Goal: Find specific page/section: Find specific page/section

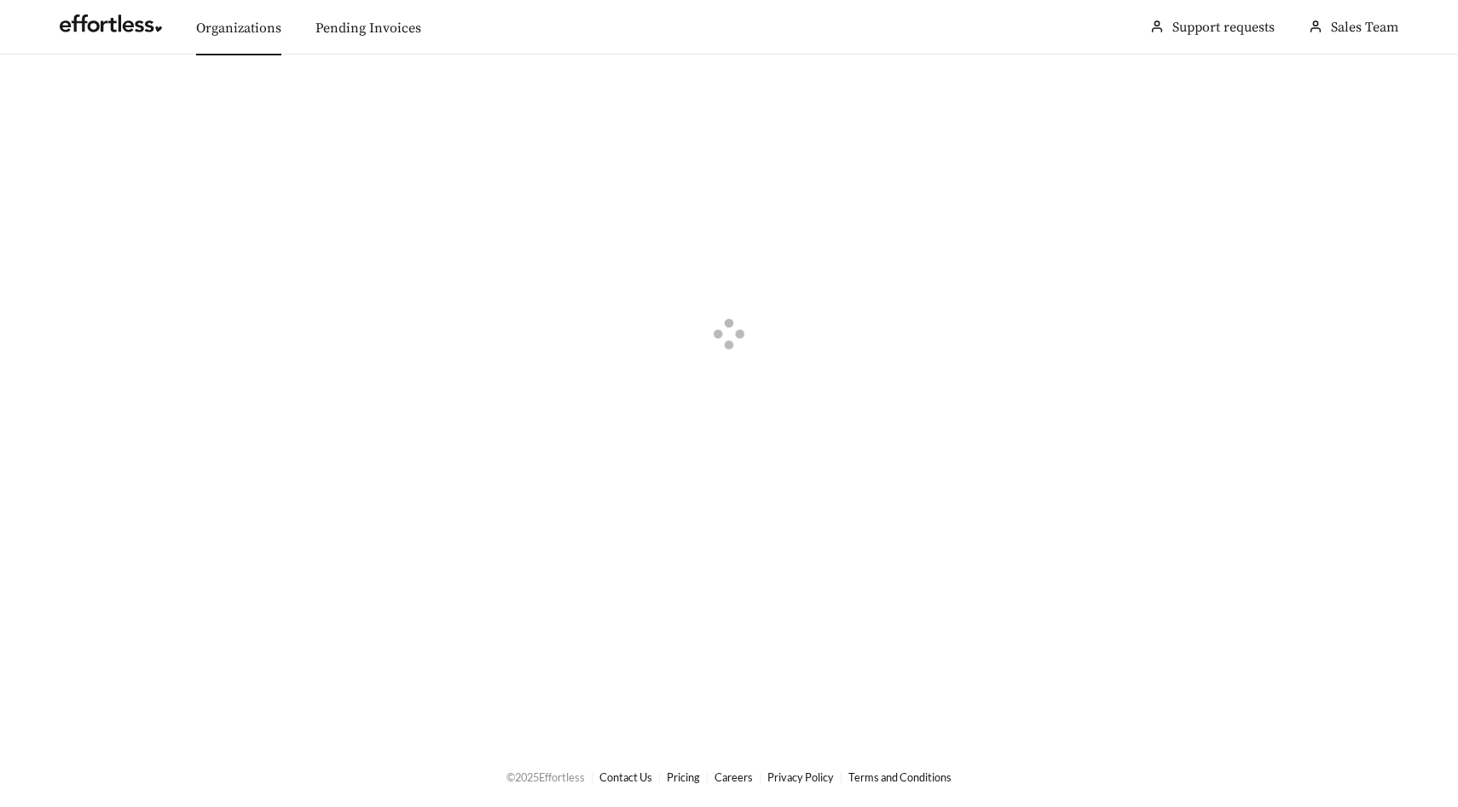
click at [253, 30] on link "Organizations" at bounding box center [238, 28] width 85 height 17
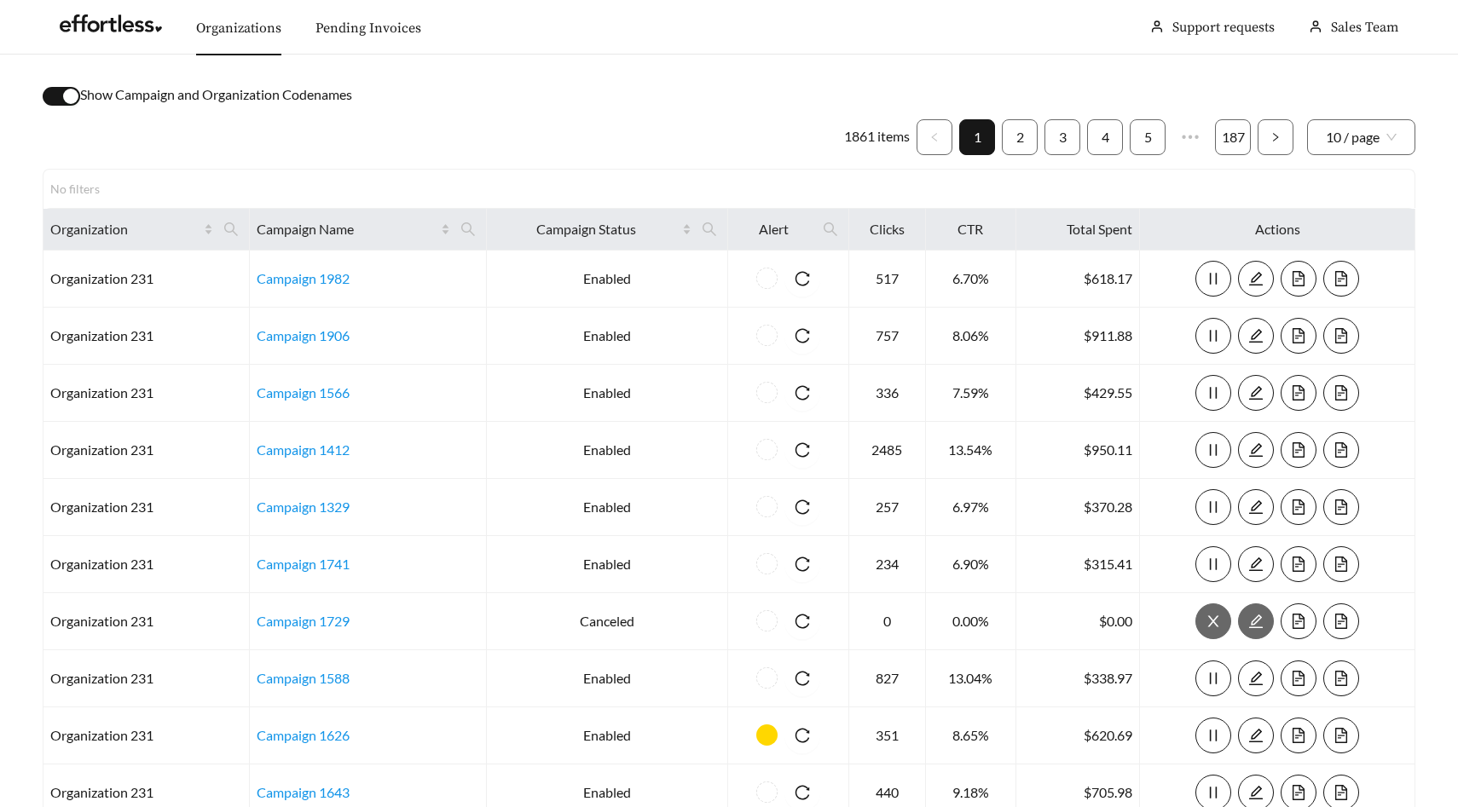
click at [70, 98] on div "button" at bounding box center [70, 96] width 15 height 15
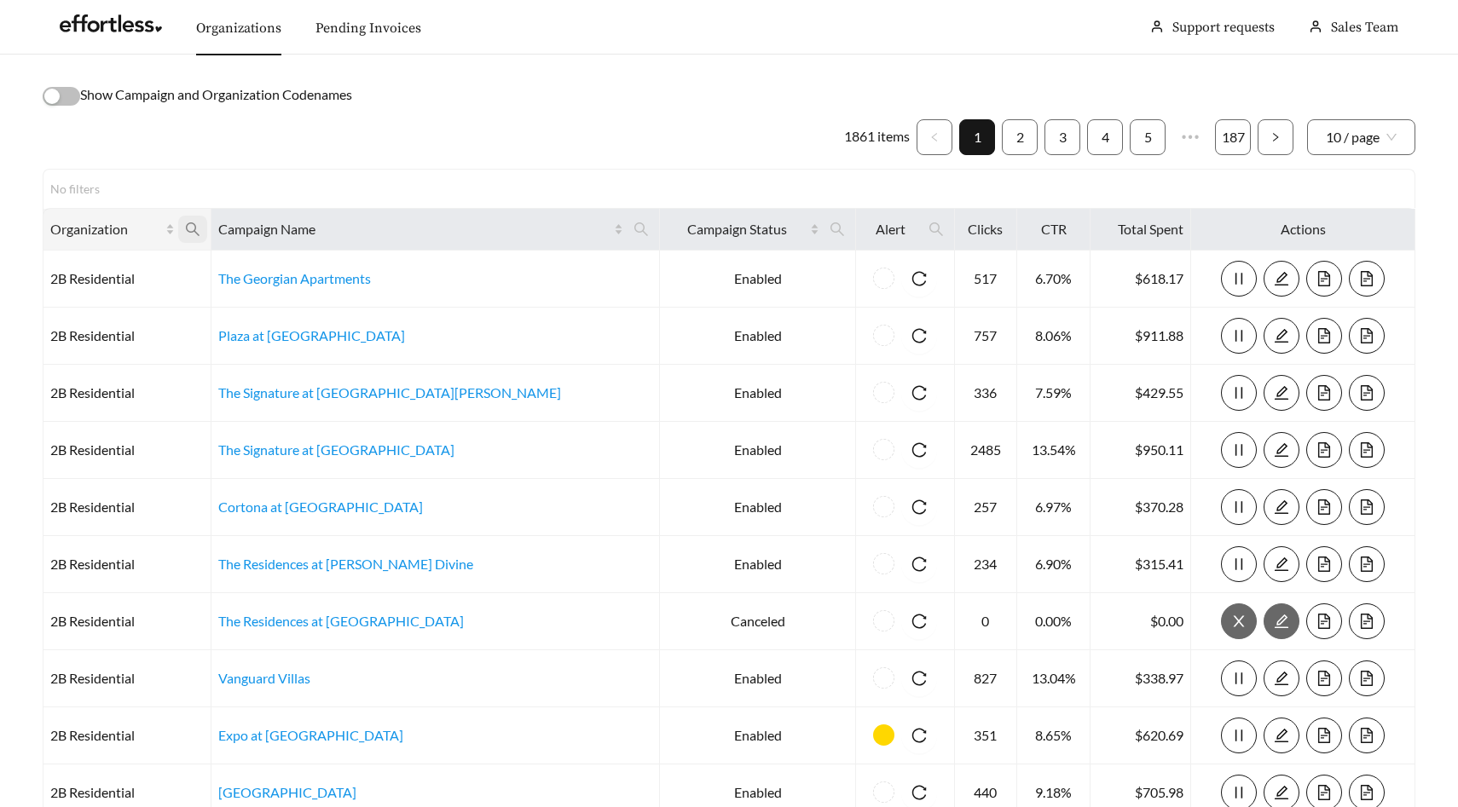
click at [207, 219] on span at bounding box center [192, 229] width 29 height 27
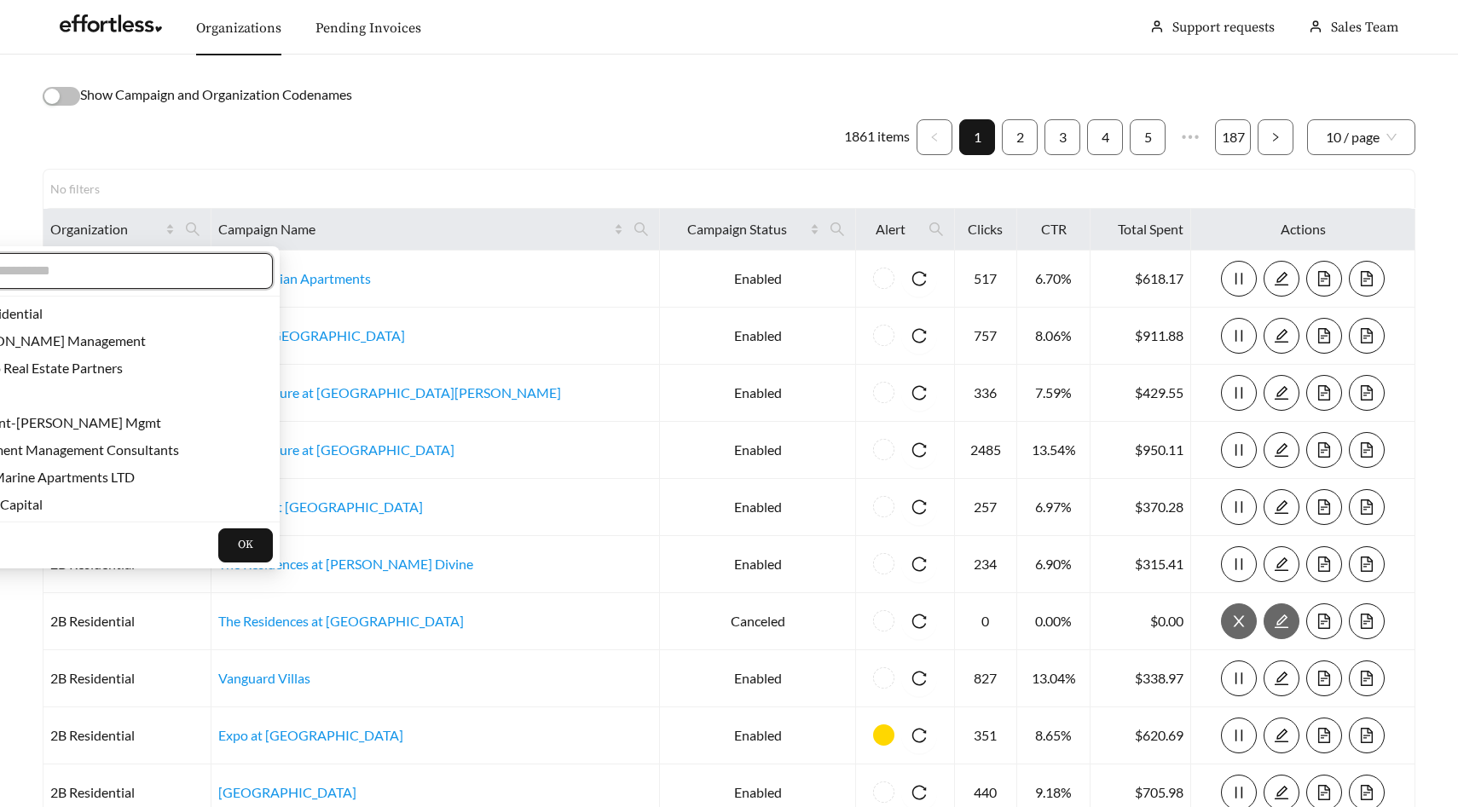
click at [196, 269] on input "text" at bounding box center [108, 271] width 292 height 20
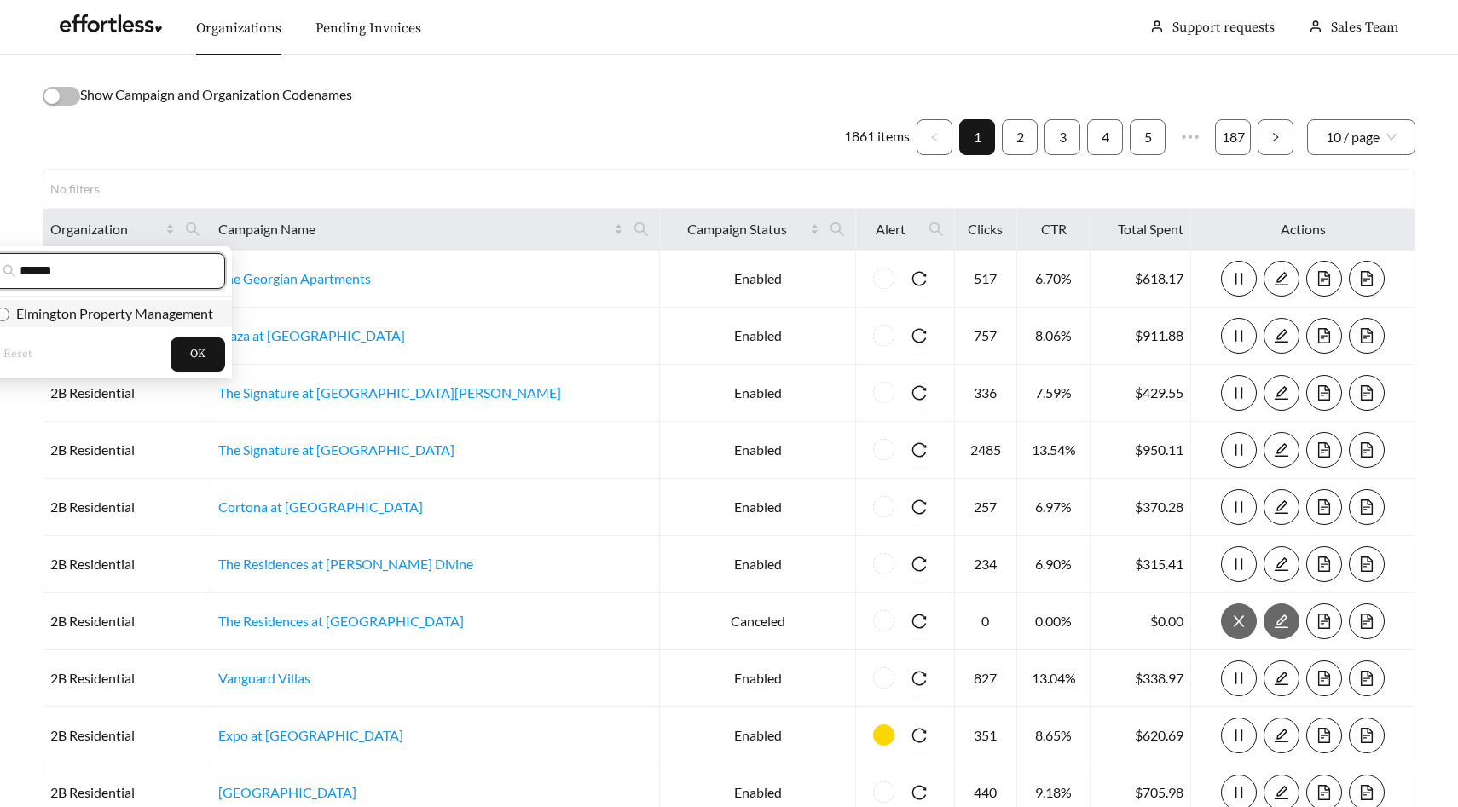
type input "******"
click at [109, 307] on span "Elmington Property Management" at bounding box center [111, 313] width 204 height 16
click at [193, 355] on span "OK" at bounding box center [197, 354] width 15 height 17
